Goal: Information Seeking & Learning: Check status

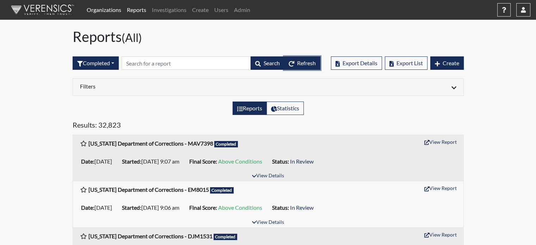
click at [307, 62] on span "Refresh" at bounding box center [306, 63] width 19 height 7
click at [99, 10] on link "Organizations" at bounding box center [104, 10] width 40 height 14
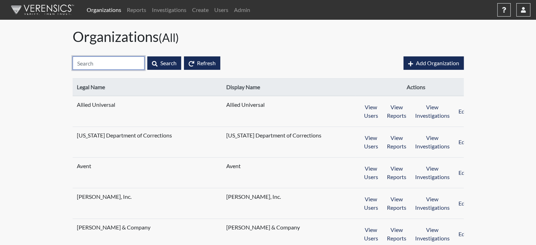
click at [116, 62] on input "text" at bounding box center [109, 62] width 72 height 13
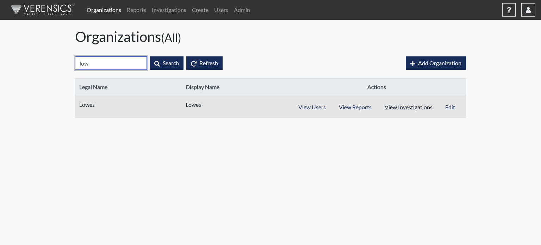
type input "low"
click at [402, 104] on button "View Investigations" at bounding box center [408, 106] width 61 height 13
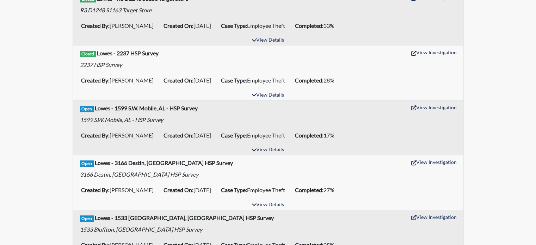
scroll to position [317, 0]
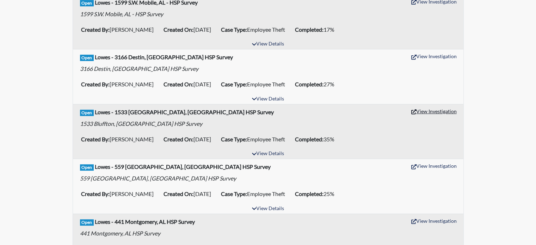
click at [438, 111] on button "View Investigation" at bounding box center [434, 111] width 52 height 11
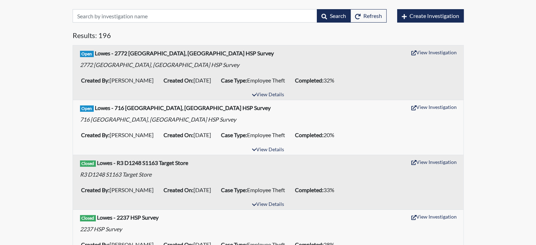
scroll to position [35, 0]
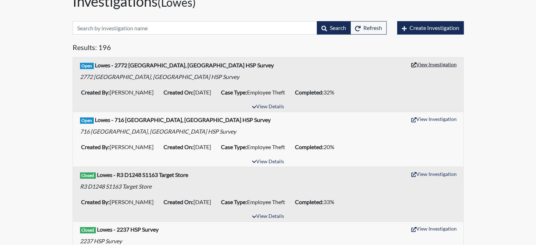
click at [430, 67] on button "View Investigation" at bounding box center [434, 64] width 52 height 11
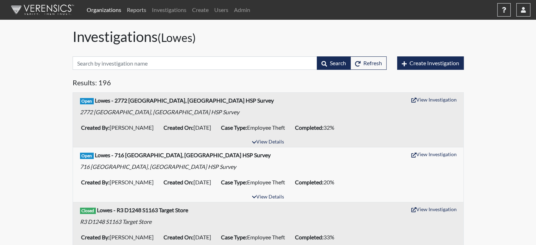
click at [132, 8] on link "Reports" at bounding box center [136, 10] width 25 height 14
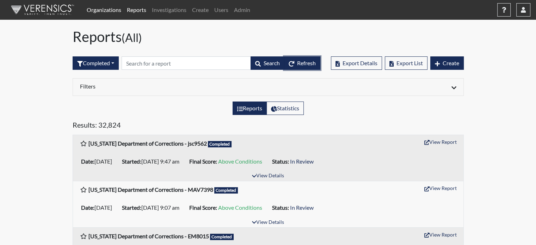
click at [310, 63] on span "Refresh" at bounding box center [306, 63] width 19 height 7
click at [107, 86] on h6 "Filters" at bounding box center [171, 86] width 183 height 7
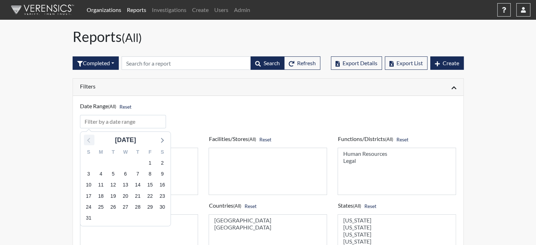
click at [87, 141] on icon at bounding box center [89, 139] width 9 height 9
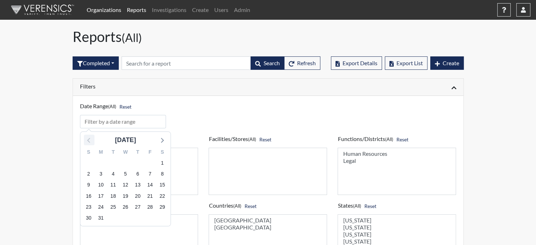
click at [87, 141] on icon at bounding box center [89, 139] width 9 height 9
click at [87, 162] on span "1" at bounding box center [88, 163] width 10 height 10
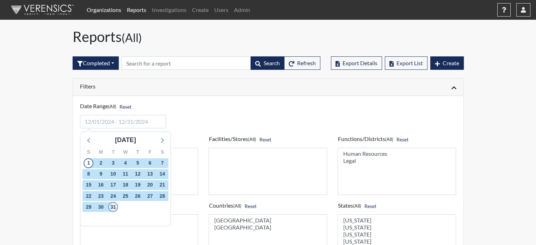
click at [115, 208] on span "31" at bounding box center [113, 207] width 10 height 10
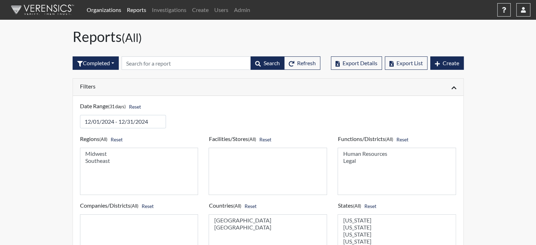
click at [141, 92] on div "Filters" at bounding box center [268, 87] width 390 height 17
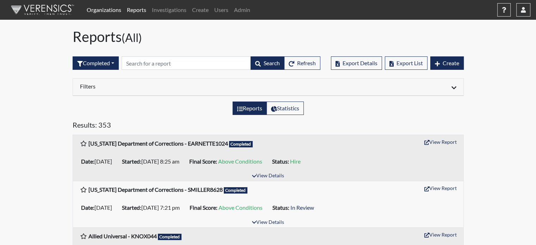
click at [91, 92] on div "Filters" at bounding box center [268, 87] width 390 height 17
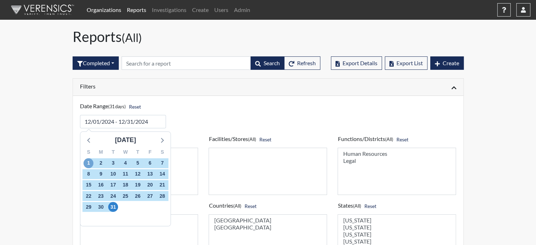
click at [87, 161] on span "1" at bounding box center [88, 163] width 10 height 10
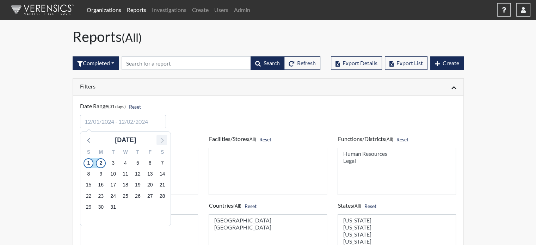
click at [163, 140] on icon at bounding box center [161, 139] width 9 height 9
click at [126, 162] on span "1" at bounding box center [125, 163] width 10 height 10
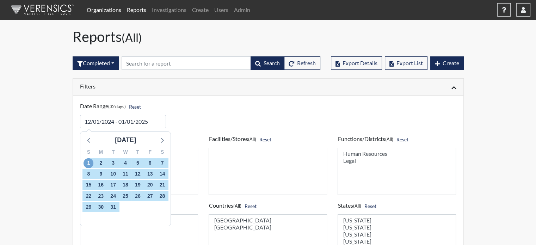
click at [87, 158] on span "1" at bounding box center [88, 163] width 10 height 10
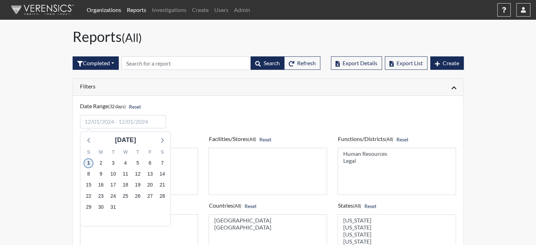
click at [85, 159] on span "1" at bounding box center [88, 163] width 10 height 10
click at [144, 125] on input "input" at bounding box center [123, 121] width 86 height 13
click at [159, 141] on icon at bounding box center [161, 139] width 9 height 9
click at [127, 162] on span "1" at bounding box center [125, 163] width 10 height 10
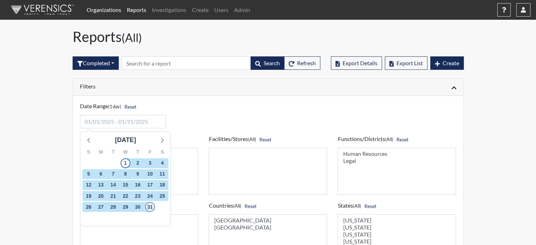
click at [149, 204] on span "31" at bounding box center [150, 207] width 10 height 10
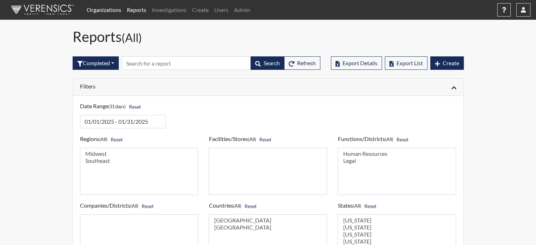
click at [148, 90] on div "Filters" at bounding box center [171, 87] width 193 height 8
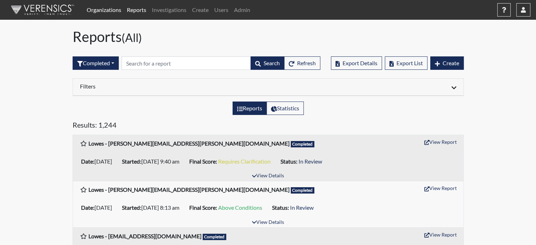
click at [114, 90] on div "Filters" at bounding box center [171, 87] width 193 height 8
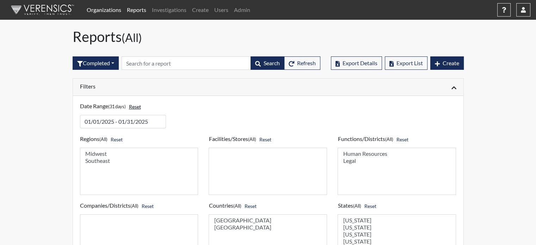
click at [137, 108] on button "Reset" at bounding box center [135, 106] width 18 height 11
click at [102, 87] on h6 "Filters" at bounding box center [171, 86] width 183 height 7
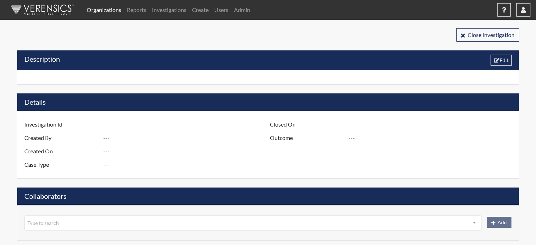
type input "R3 D837 S1533 Bluffton, SC - HSP Survey"
type input "[PERSON_NAME]"
type input "[DATE]"
type input "Employee Theft"
type input "[GEOGRAPHIC_DATA]"
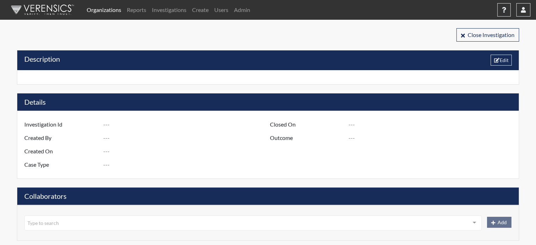
type input "[US_STATE]"
type input "1533 BLUFFTON SC"
type input "837"
type input "3"
type input "South"
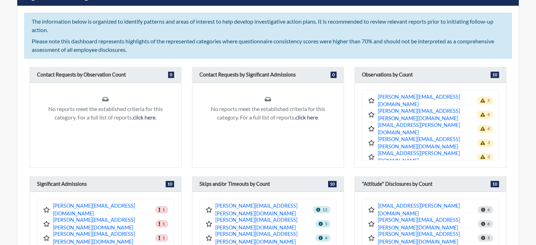
scroll to position [634, 0]
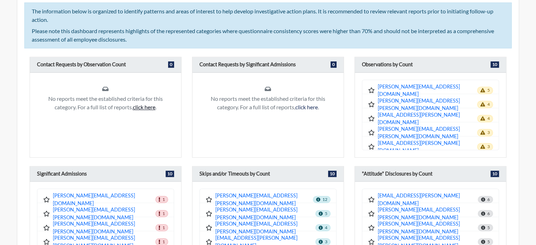
click at [155, 105] on link "click here" at bounding box center [144, 107] width 23 height 7
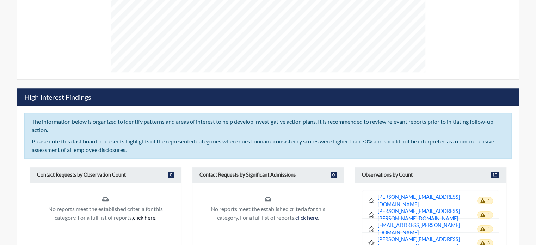
scroll to position [504, 0]
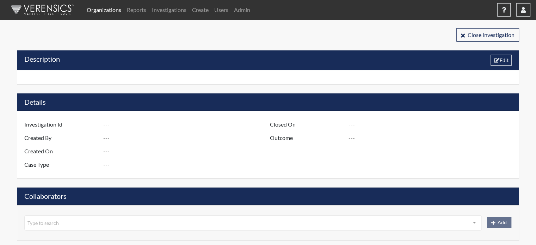
type input "R3 D1275 S2772 Pooler, GA - HSP Survey"
type input "[PERSON_NAME]"
type input "[DATE]"
type input "Employee Theft"
type input "[GEOGRAPHIC_DATA]"
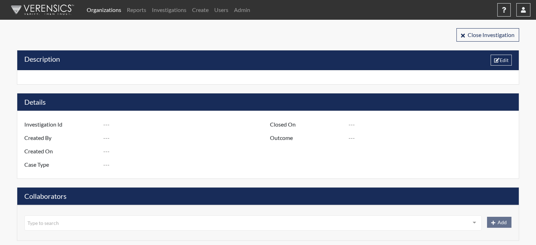
type input "[US_STATE]"
type input "2772 POOLER GA"
type input "1275"
type input "3"
type input "South"
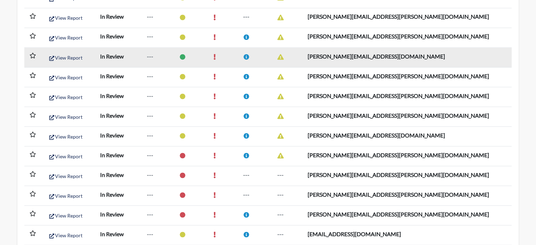
scroll to position [1303, 0]
